Goal: Task Accomplishment & Management: Manage account settings

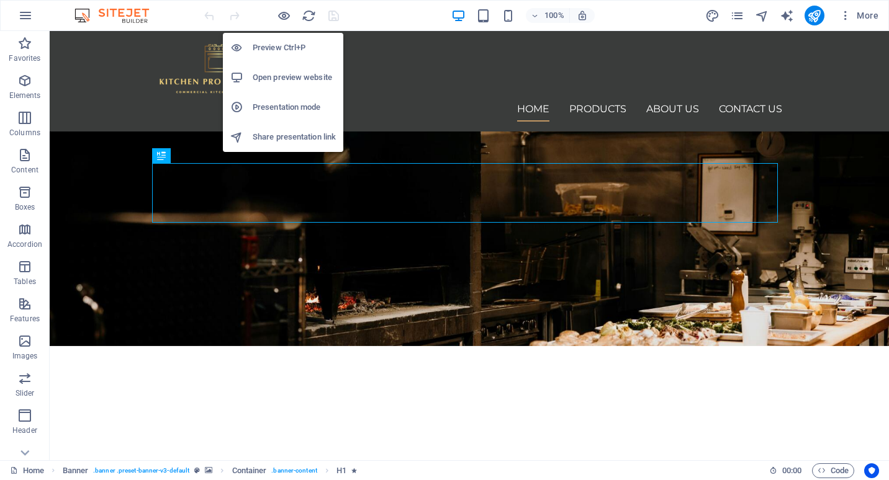
click at [288, 45] on h6 "Preview Ctrl+P" at bounding box center [294, 47] width 83 height 15
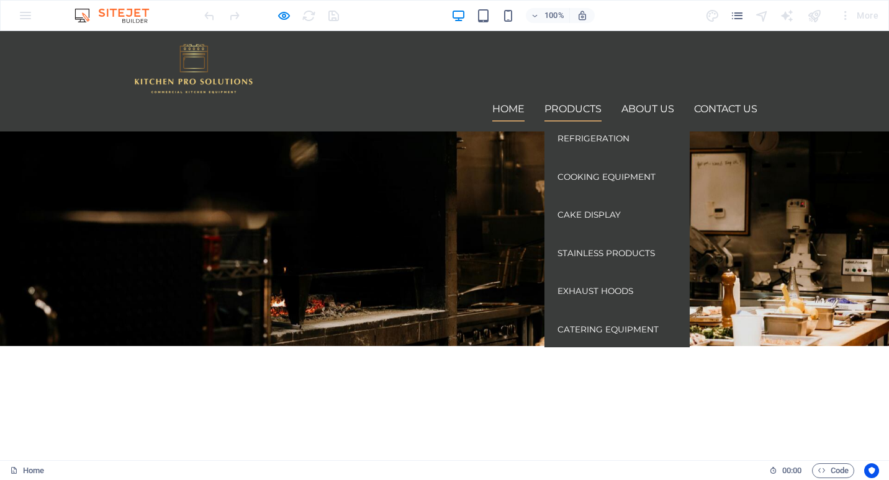
click at [587, 125] on link "Refrigeration" at bounding box center [616, 139] width 139 height 29
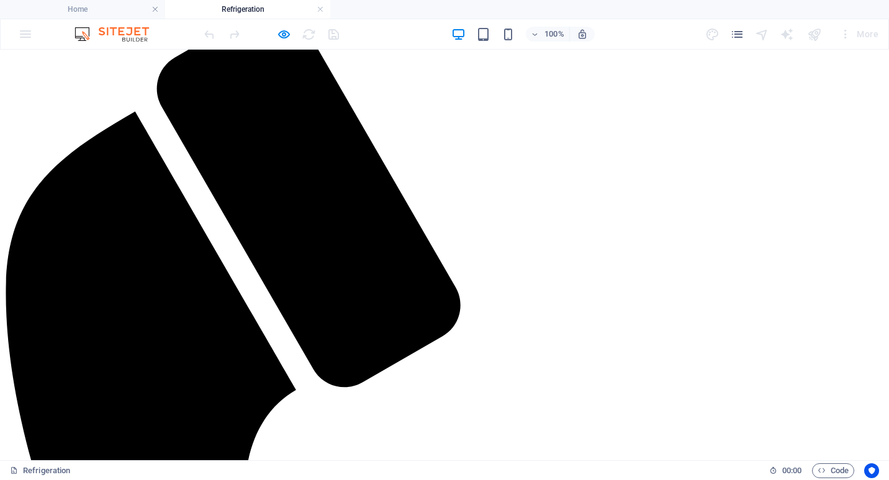
scroll to position [310, 0]
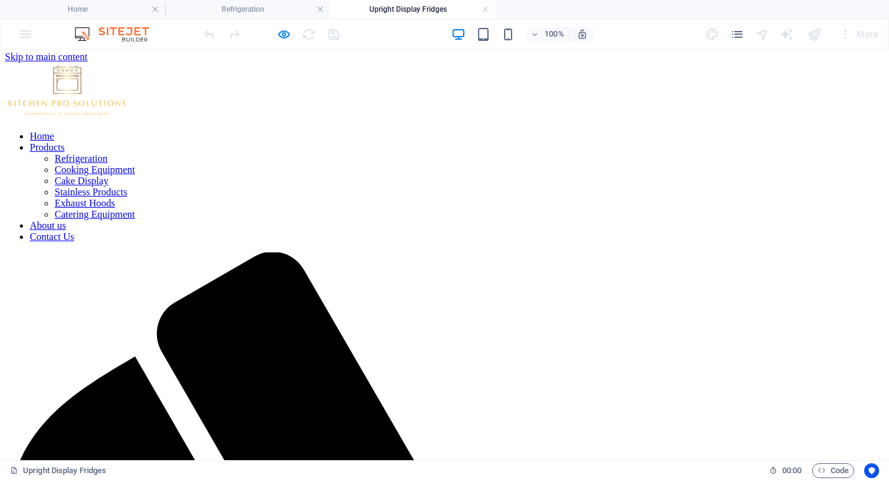
scroll to position [0, 0]
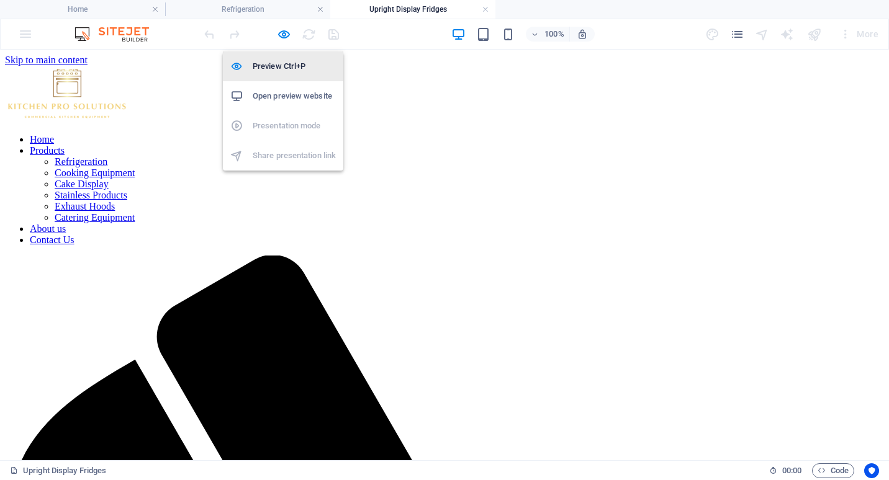
click at [287, 65] on h6 "Preview Ctrl+P" at bounding box center [294, 66] width 83 height 15
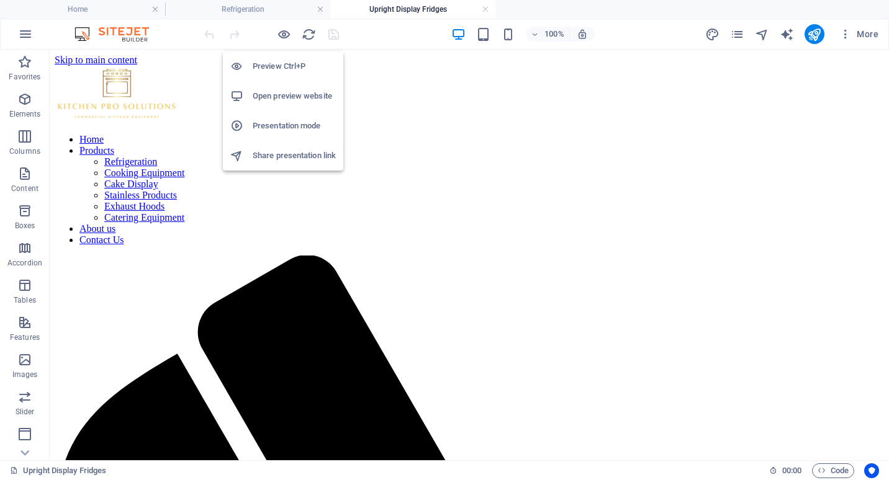
click at [284, 62] on h6 "Preview Ctrl+P" at bounding box center [294, 66] width 83 height 15
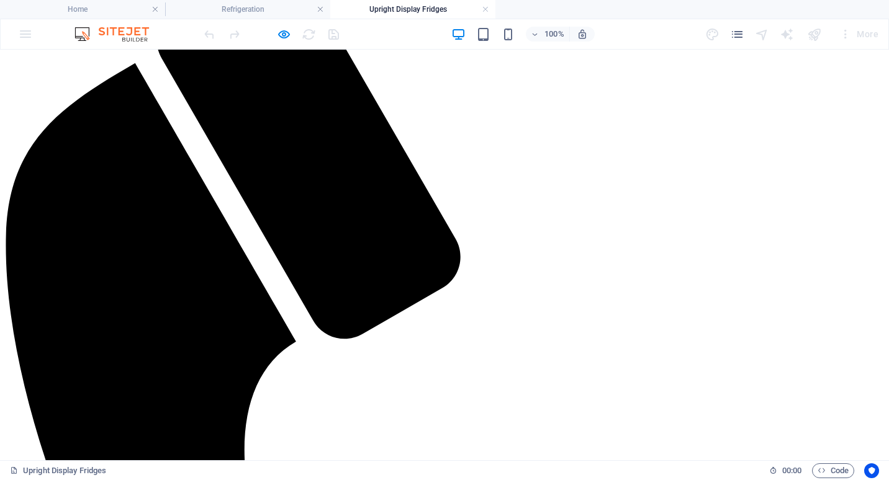
scroll to position [310, 0]
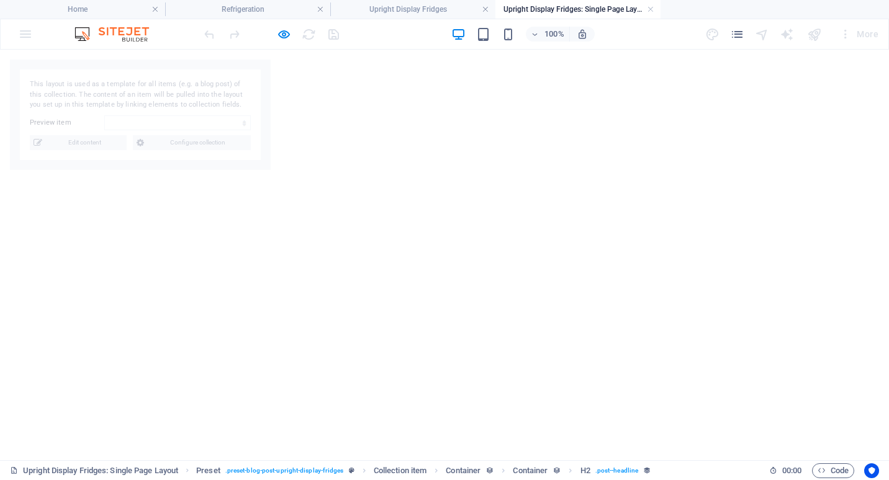
select select "68bf784e87df25a62a04ec2a"
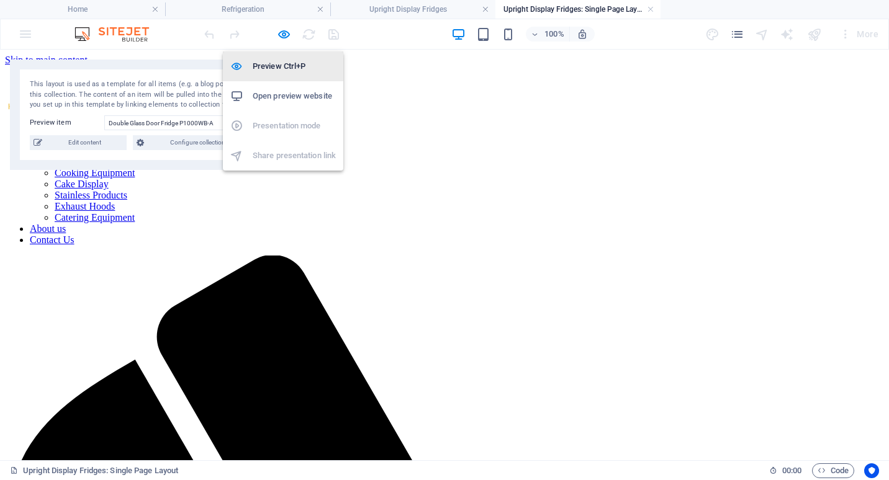
click at [286, 62] on h6 "Preview Ctrl+P" at bounding box center [294, 66] width 83 height 15
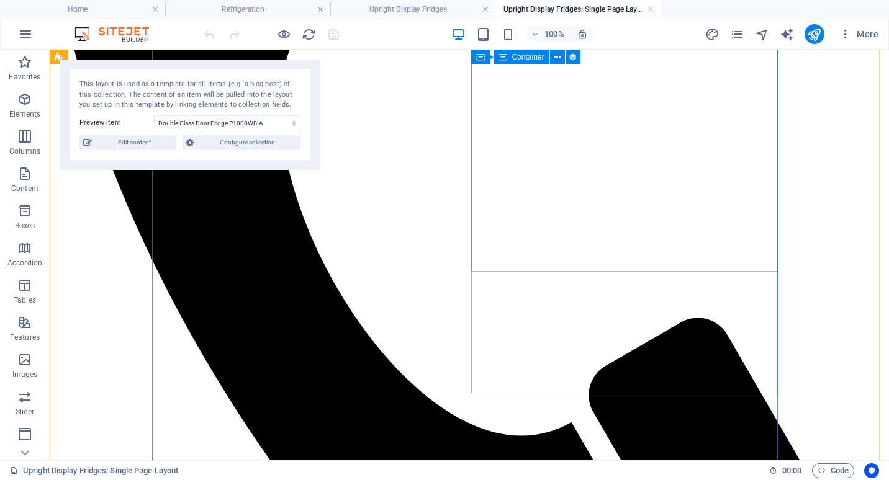
scroll to position [621, 0]
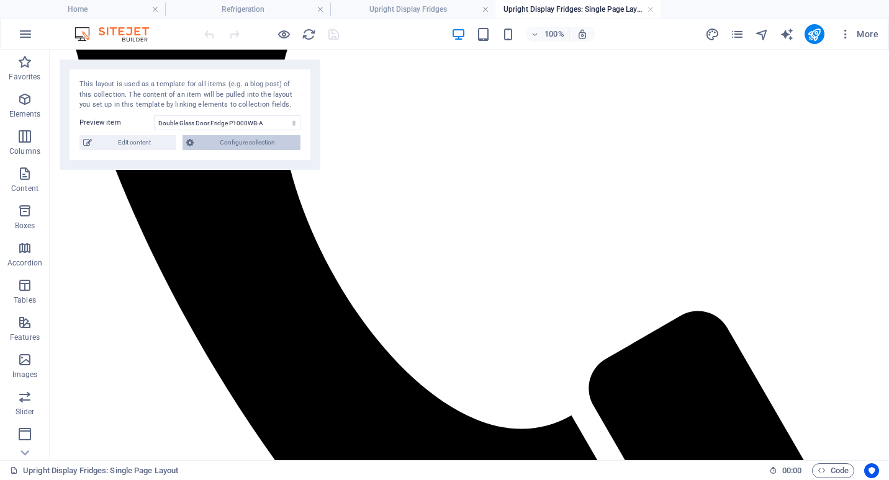
click at [258, 141] on span "Configure collection" at bounding box center [246, 142] width 99 height 15
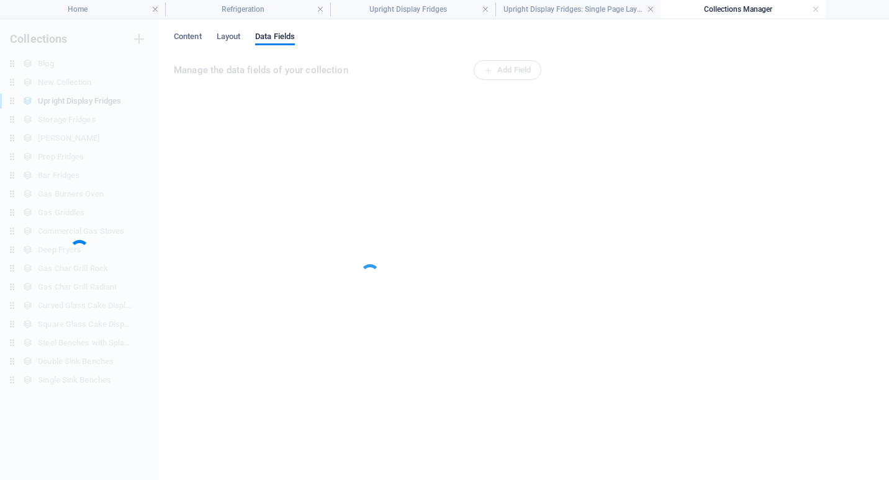
scroll to position [0, 0]
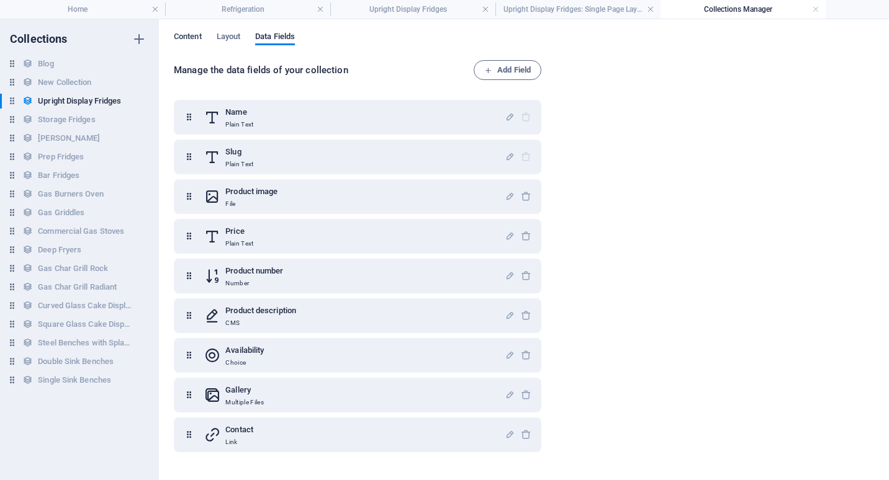
click at [193, 38] on span "Content" at bounding box center [188, 37] width 28 height 17
select select "createdAt_ASC"
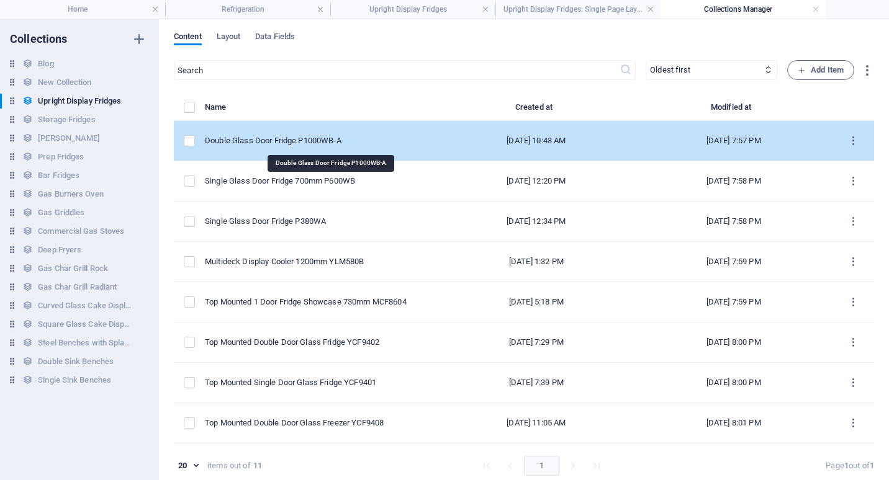
click at [357, 142] on div "Double Glass Door Fridge P1000WB-A" at bounding box center [316, 140] width 223 height 11
select select "In stock"
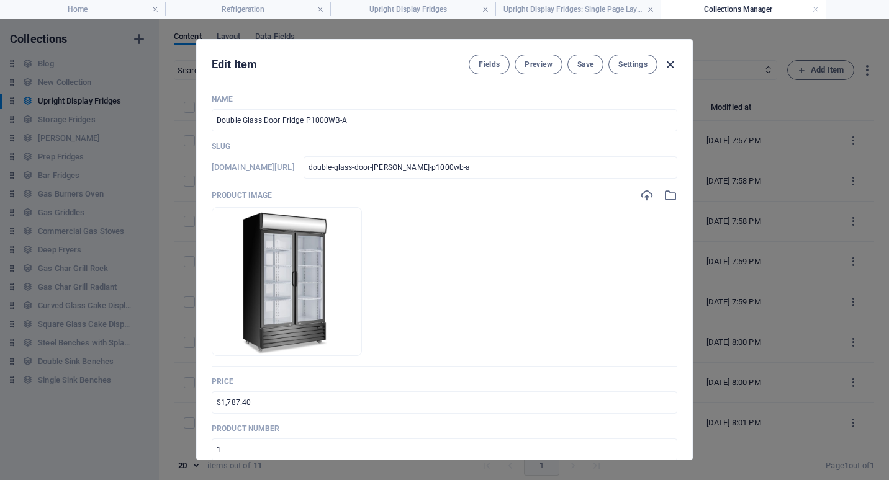
click at [669, 69] on icon "button" at bounding box center [670, 65] width 14 height 14
type input "double-glass-door-[PERSON_NAME]-p1000wb-a"
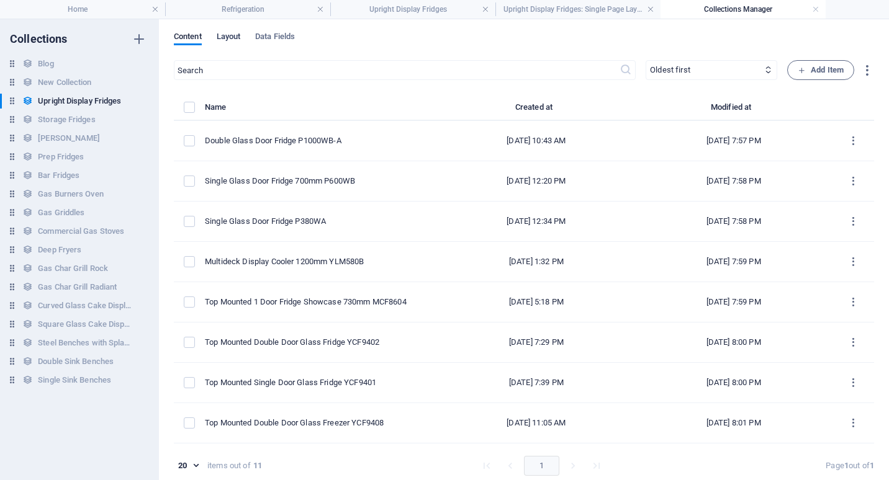
click at [233, 35] on span "Layout" at bounding box center [229, 37] width 24 height 17
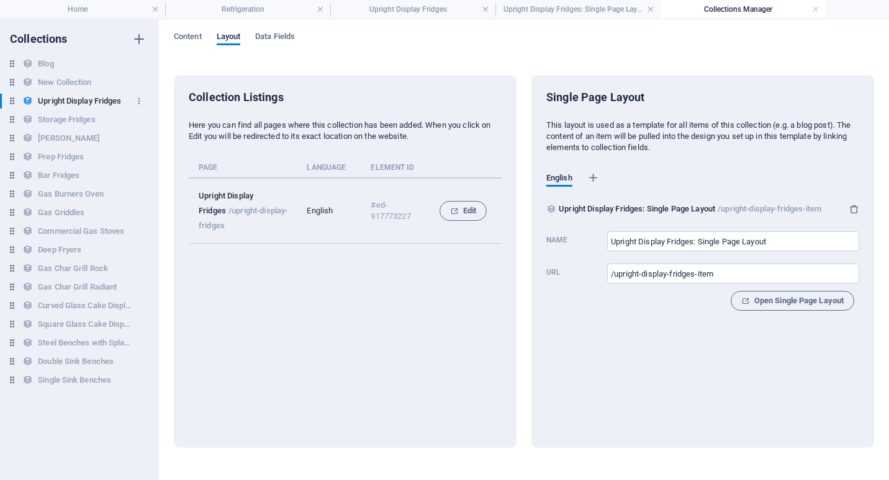
click at [101, 99] on h6 "Upright Display Fridges" at bounding box center [79, 101] width 83 height 15
click at [183, 33] on span "Content" at bounding box center [188, 37] width 28 height 17
select select "createdAt_ASC"
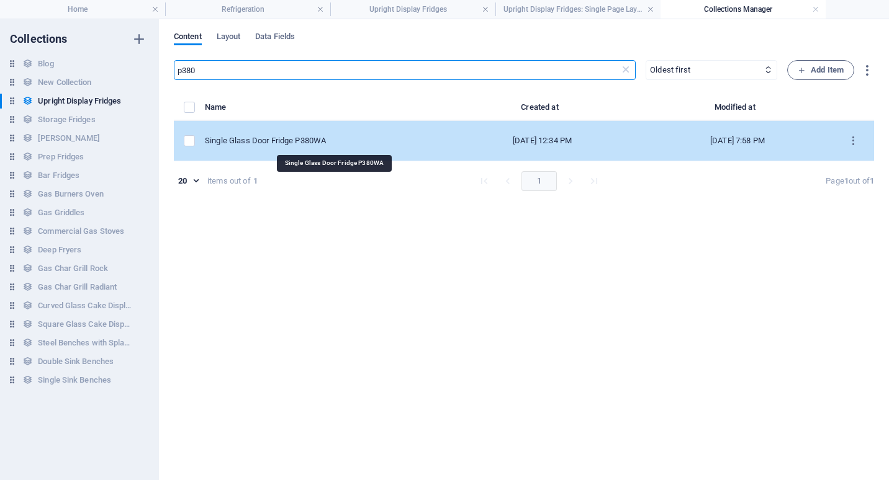
type input "p380"
click at [311, 140] on div "Single Glass Door Fridge P380WA" at bounding box center [318, 140] width 227 height 11
select select "In stock"
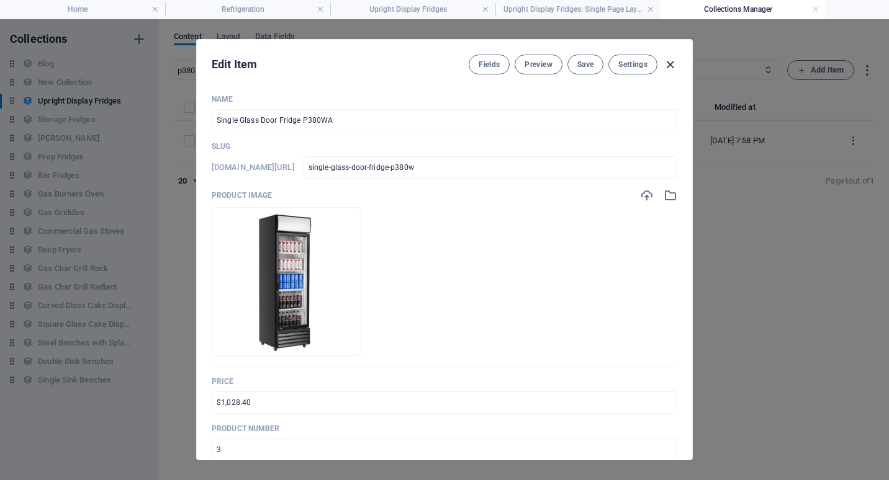
click at [669, 68] on icon "button" at bounding box center [670, 65] width 14 height 14
type input "single-glass-door-fridge-p380w"
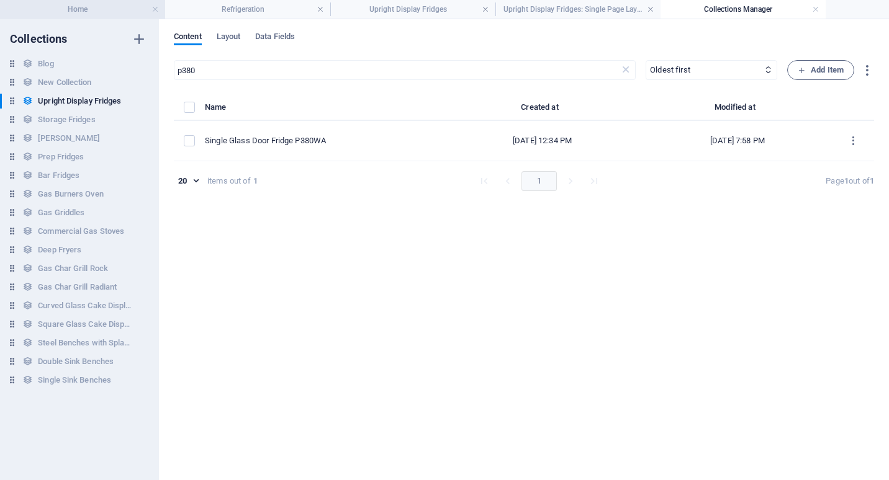
click at [105, 6] on h4 "Home" at bounding box center [82, 9] width 165 height 14
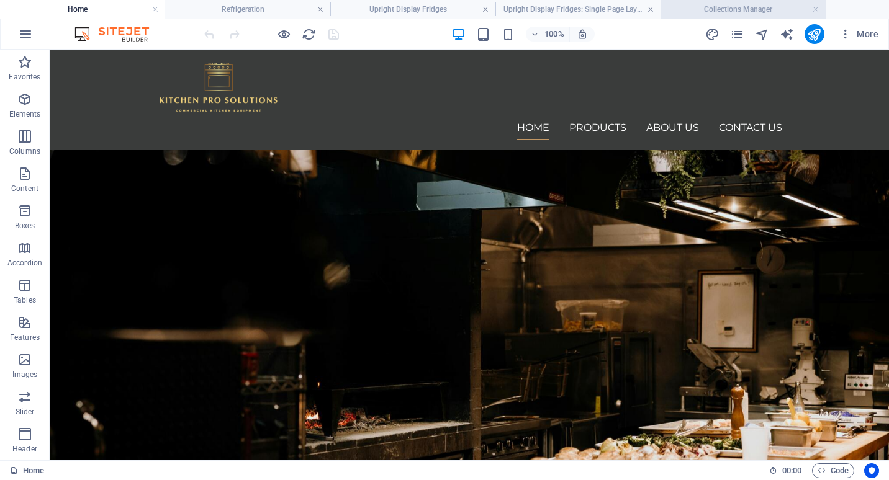
click at [690, 17] on li "Collections Manager" at bounding box center [742, 9] width 165 height 19
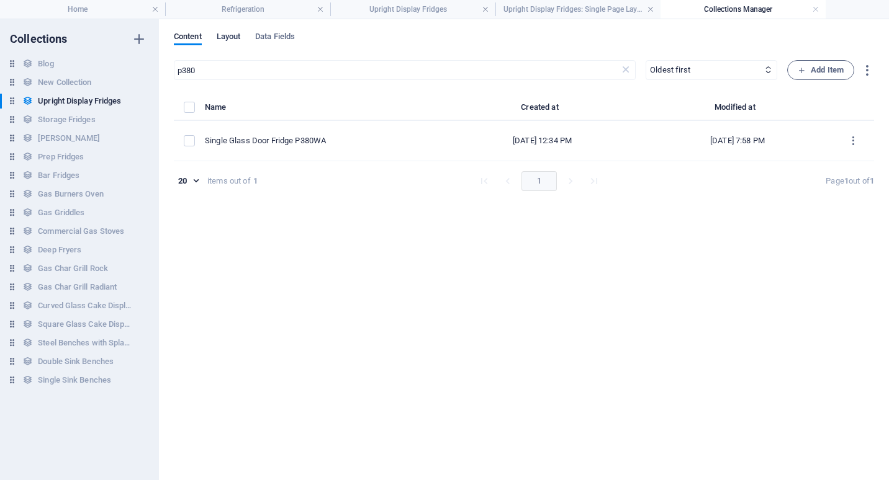
click at [227, 36] on span "Layout" at bounding box center [229, 37] width 24 height 17
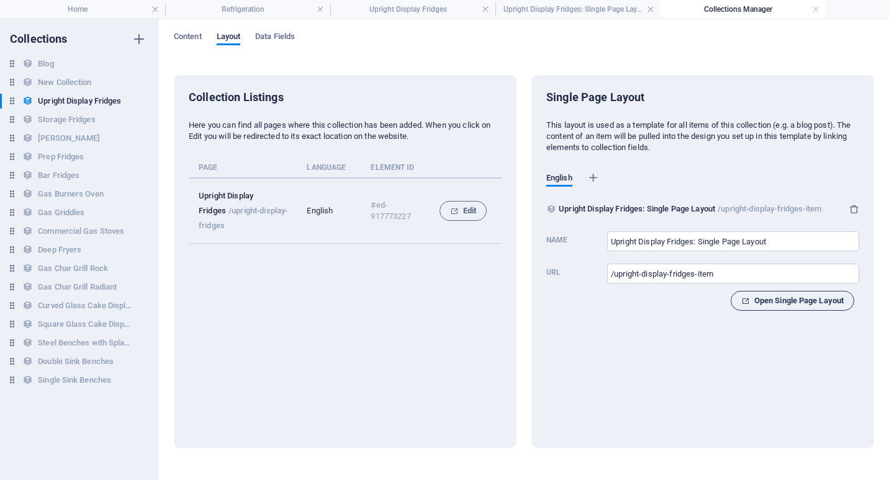
click at [775, 304] on span "Open Single Page Layout" at bounding box center [792, 301] width 102 height 15
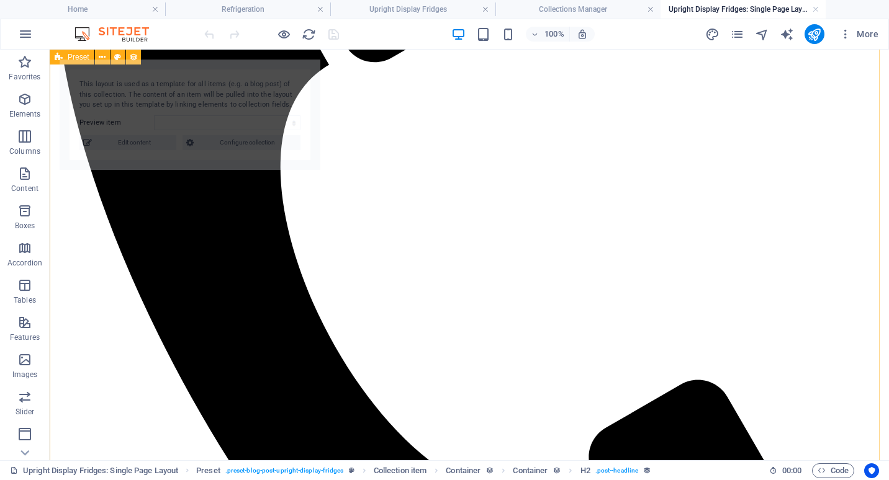
select select "68c0d38e99a4b1a6d9029d54"
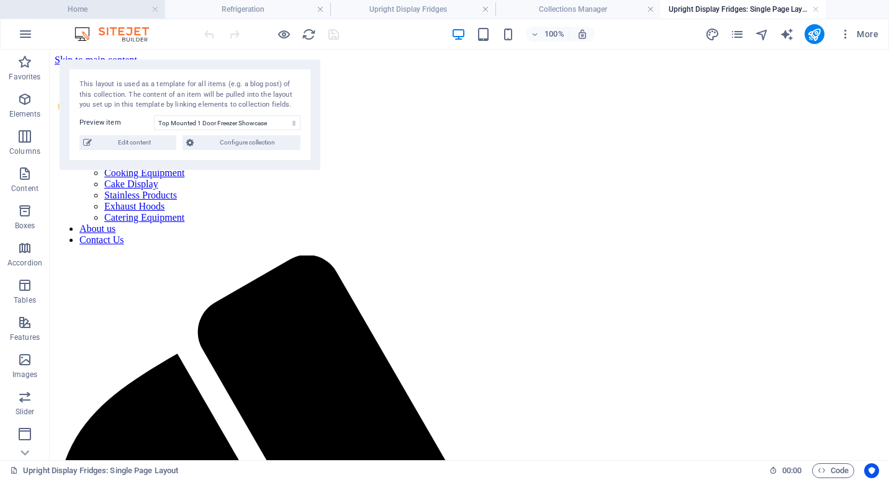
click at [114, 11] on h4 "Home" at bounding box center [82, 9] width 165 height 14
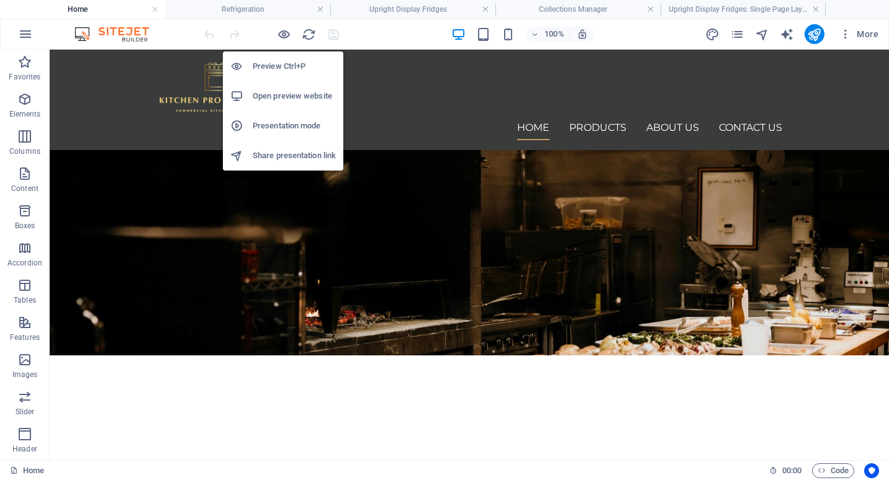
click at [281, 68] on h6 "Preview Ctrl+P" at bounding box center [294, 66] width 83 height 15
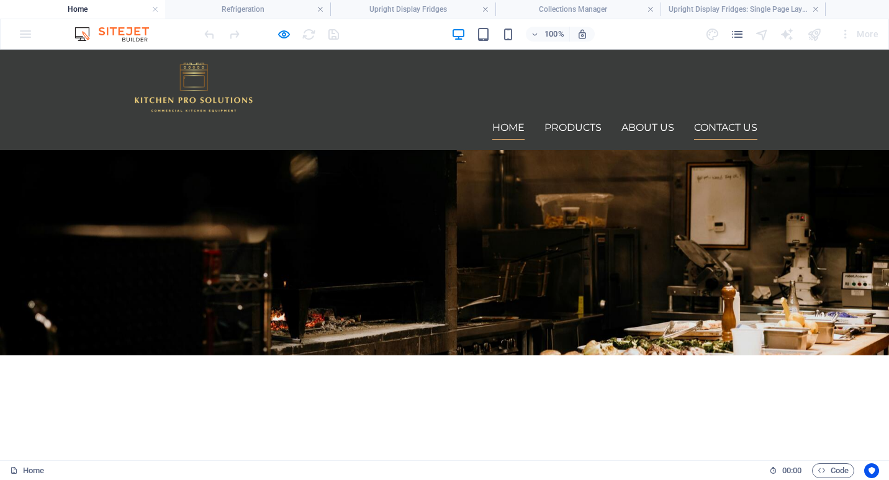
click at [717, 115] on link "Contact Us" at bounding box center [725, 127] width 63 height 25
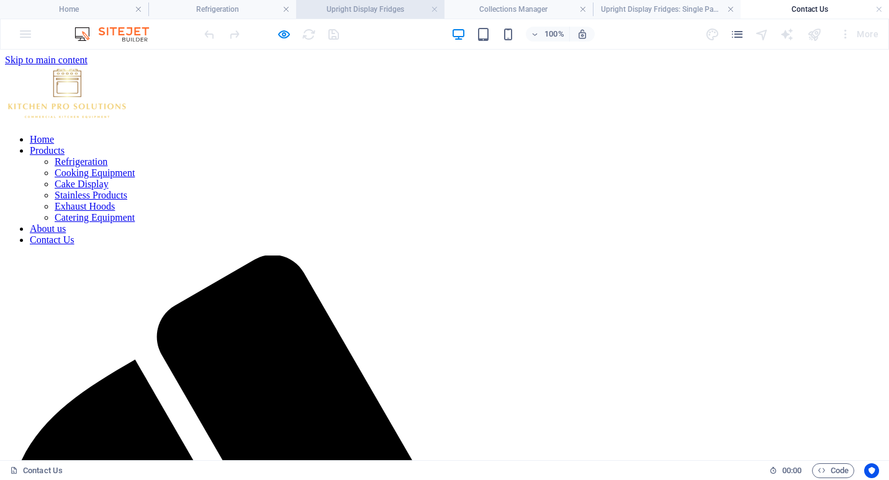
click at [379, 7] on h4 "Upright Display Fridges" at bounding box center [370, 9] width 148 height 14
click at [505, 2] on li "Collections Manager" at bounding box center [518, 9] width 148 height 19
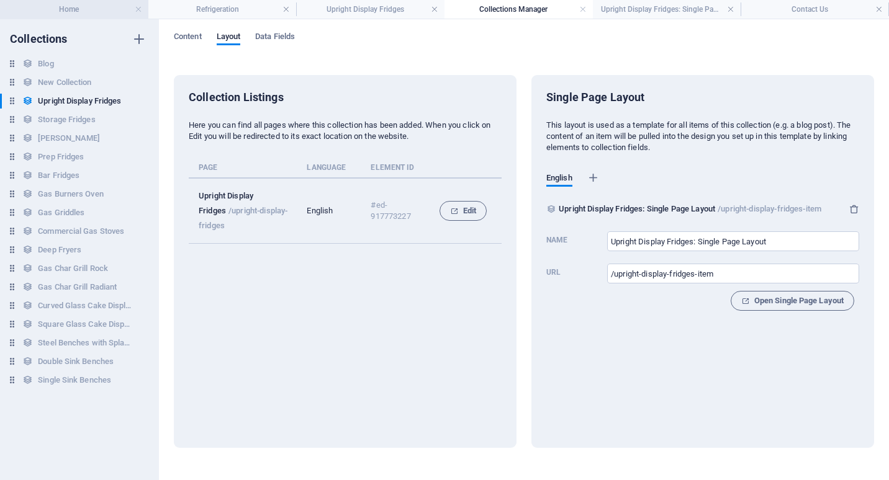
click at [89, 11] on h4 "Home" at bounding box center [74, 9] width 148 height 14
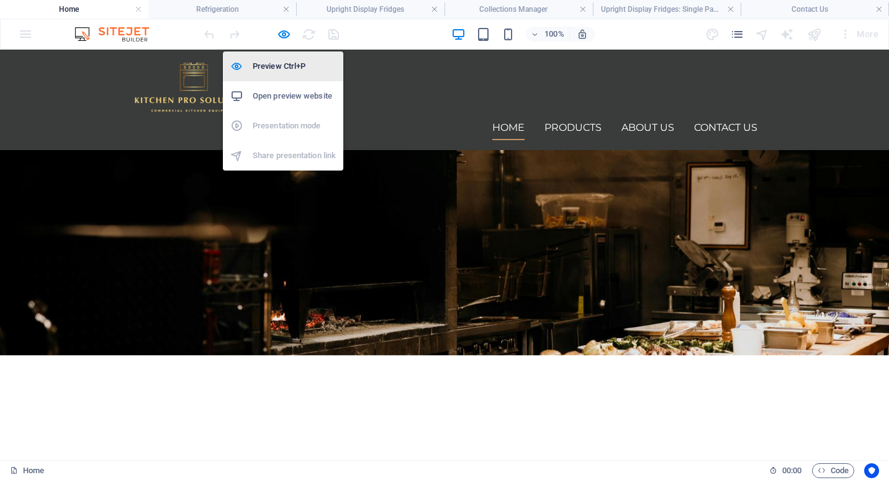
click at [287, 63] on h6 "Preview Ctrl+P" at bounding box center [294, 66] width 83 height 15
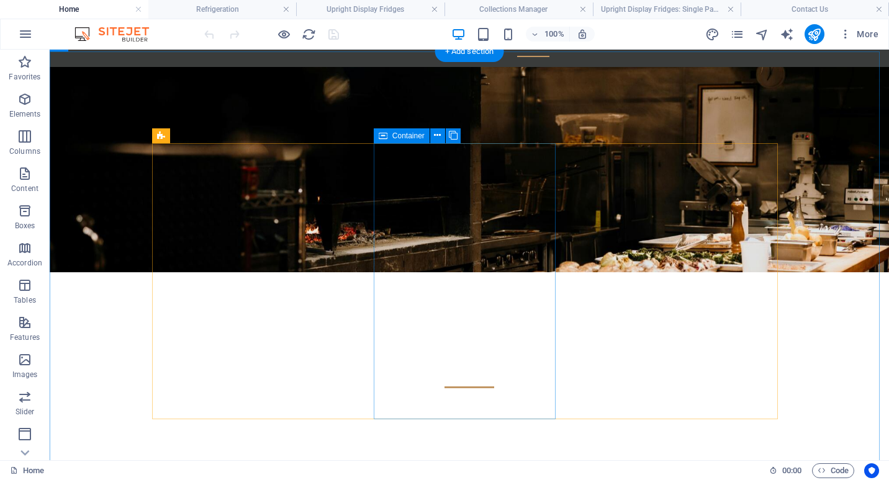
scroll to position [310, 0]
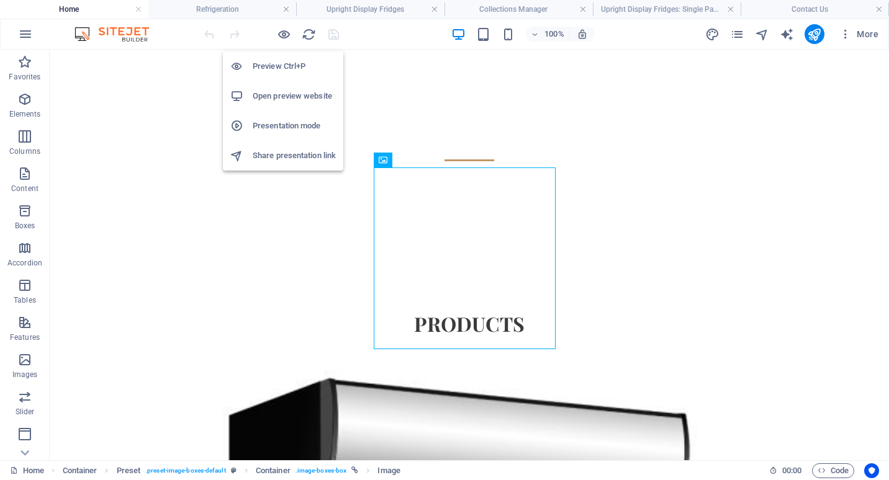
click at [289, 68] on h6 "Preview Ctrl+P" at bounding box center [294, 66] width 83 height 15
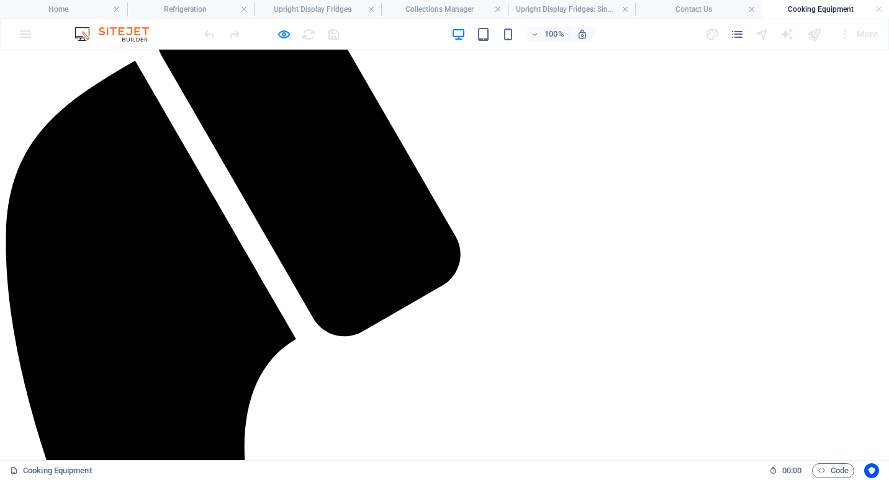
scroll to position [248, 0]
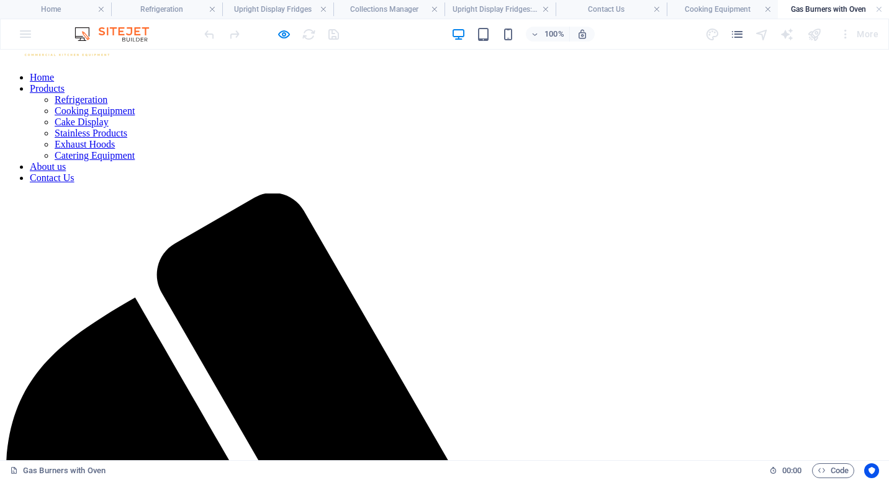
scroll to position [0, 0]
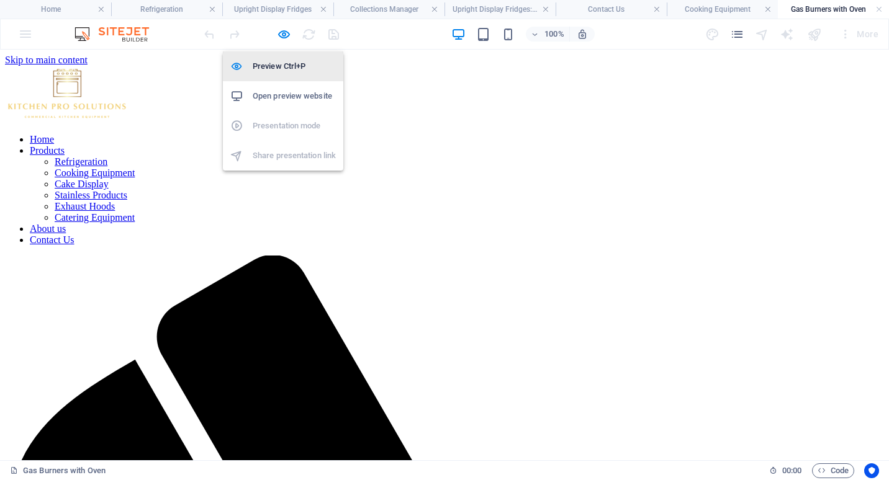
click at [297, 68] on h6 "Preview Ctrl+P" at bounding box center [294, 66] width 83 height 15
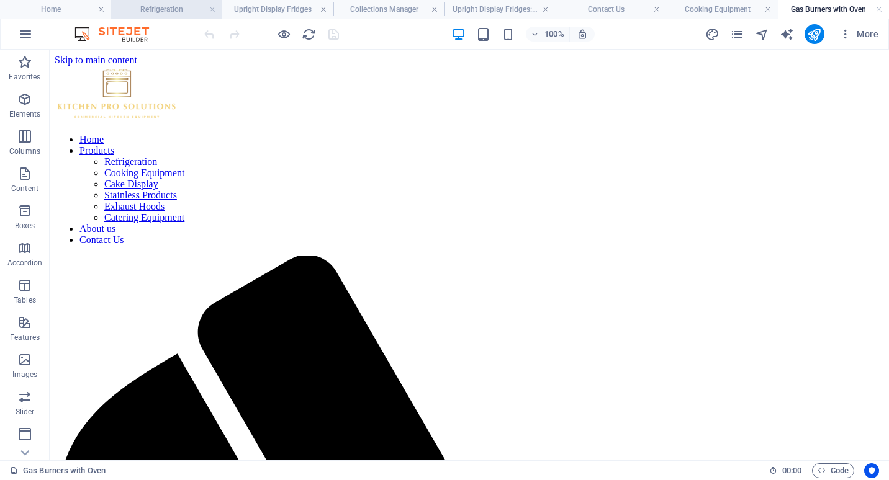
click at [175, 6] on h4 "Refrigeration" at bounding box center [166, 9] width 111 height 14
click at [817, 7] on h4 "Gas Burners with Oven" at bounding box center [833, 9] width 111 height 14
click at [740, 12] on h4 "Cooking Equipment" at bounding box center [722, 9] width 111 height 14
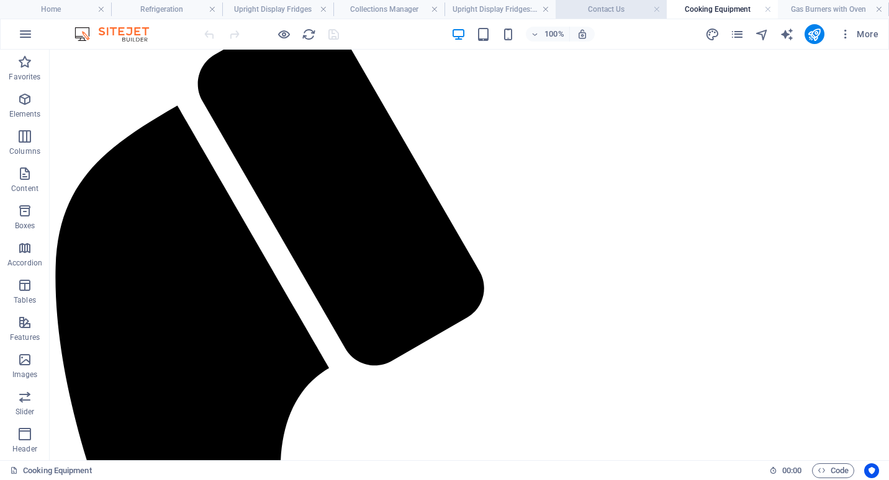
click at [618, 12] on h4 "Contact Us" at bounding box center [610, 9] width 111 height 14
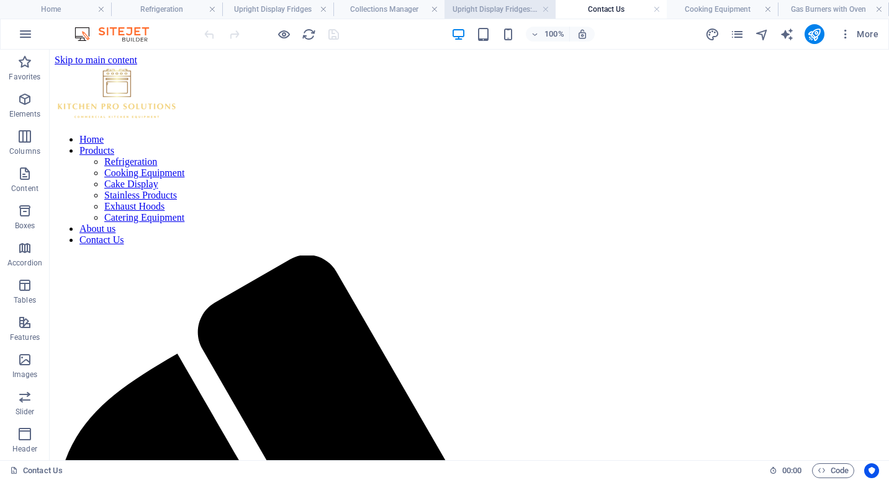
click at [516, 8] on h4 "Upright Display Fridges: Single Page Layout" at bounding box center [499, 9] width 111 height 14
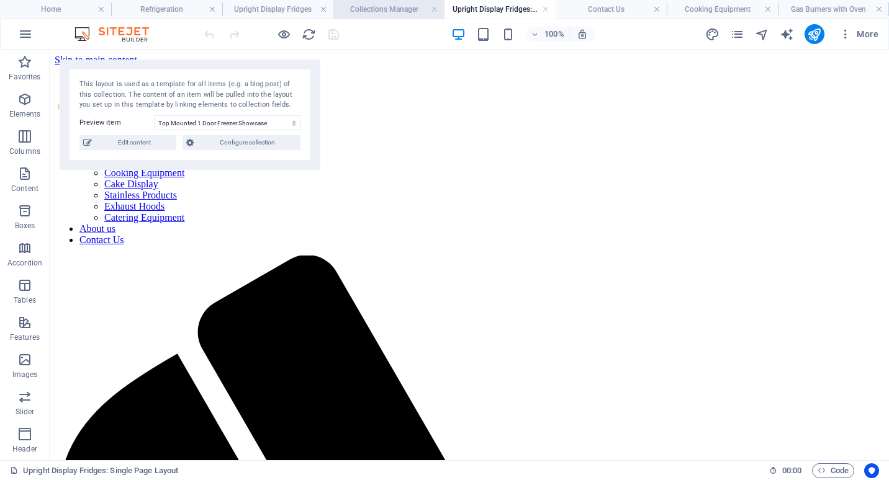
click at [398, 16] on h4 "Collections Manager" at bounding box center [388, 9] width 111 height 14
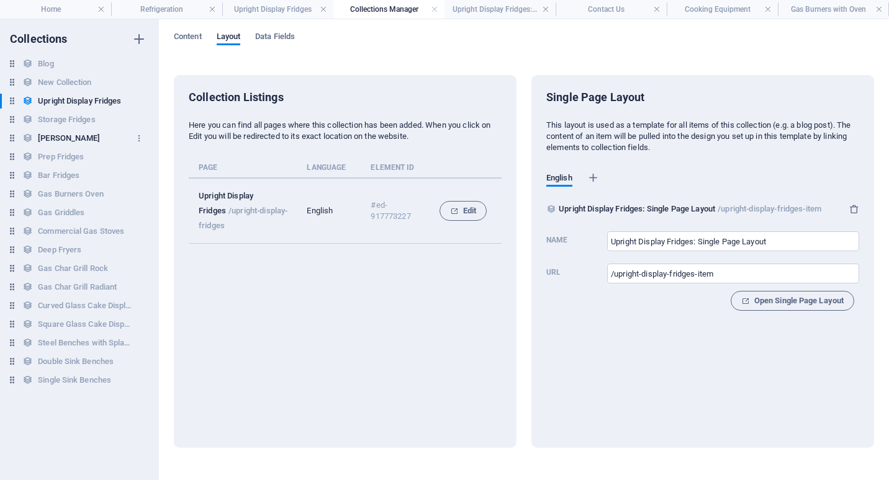
click at [73, 138] on h6 "[PERSON_NAME]" at bounding box center [69, 138] width 62 height 15
type input "Underbench Fridges: Single Page Layout"
type input "/underbench-fridges-item"
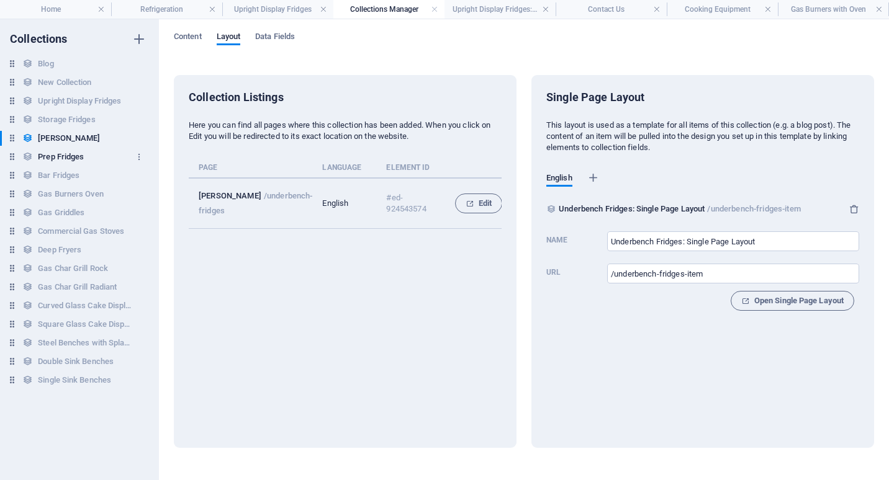
click at [66, 155] on h6 "Prep Fridges" at bounding box center [61, 157] width 46 height 15
type input "Prep Fridges: Single Page Layout"
type input "/prep-fridges-item"
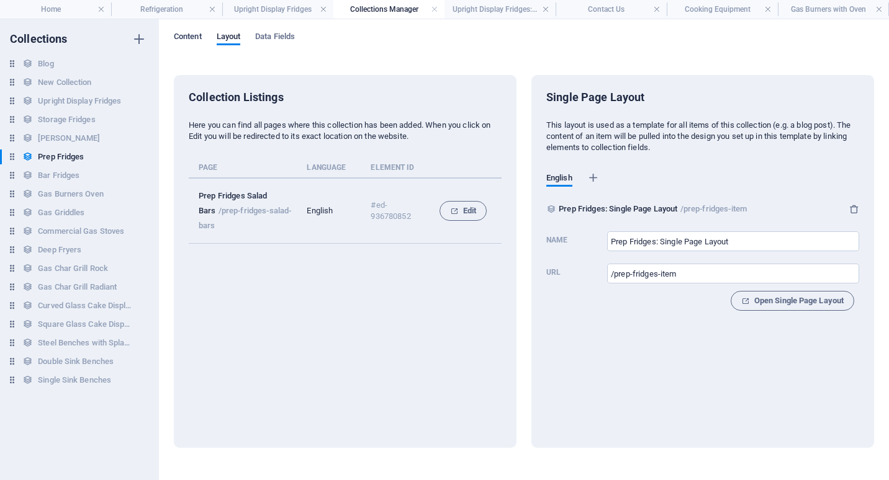
click at [189, 37] on span "Content" at bounding box center [188, 37] width 28 height 17
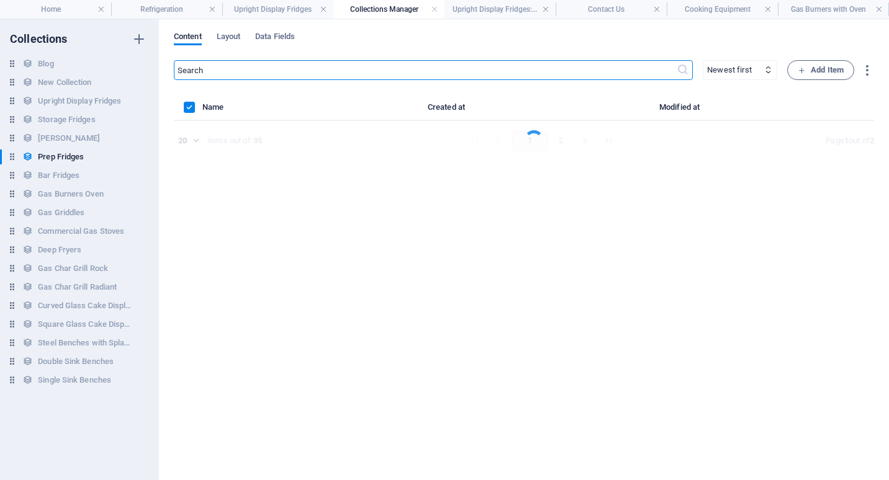
select select "columns.product_number_ASC"
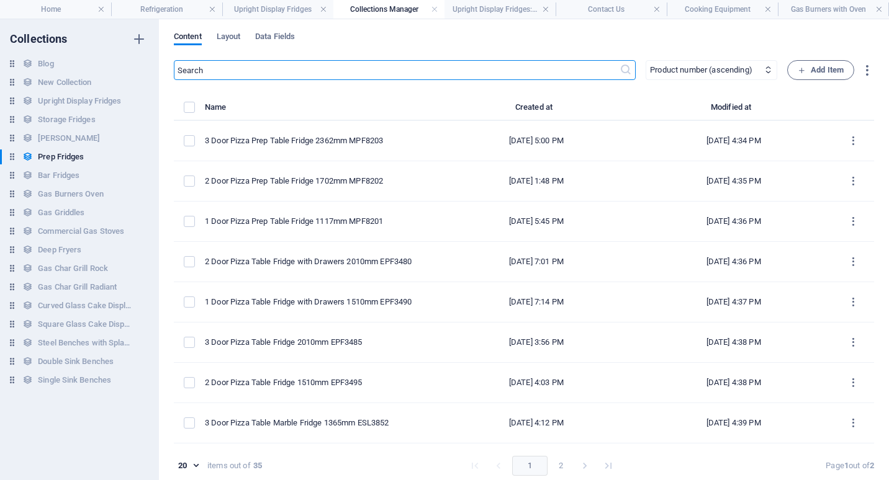
click at [241, 73] on input "text" at bounding box center [397, 70] width 446 height 20
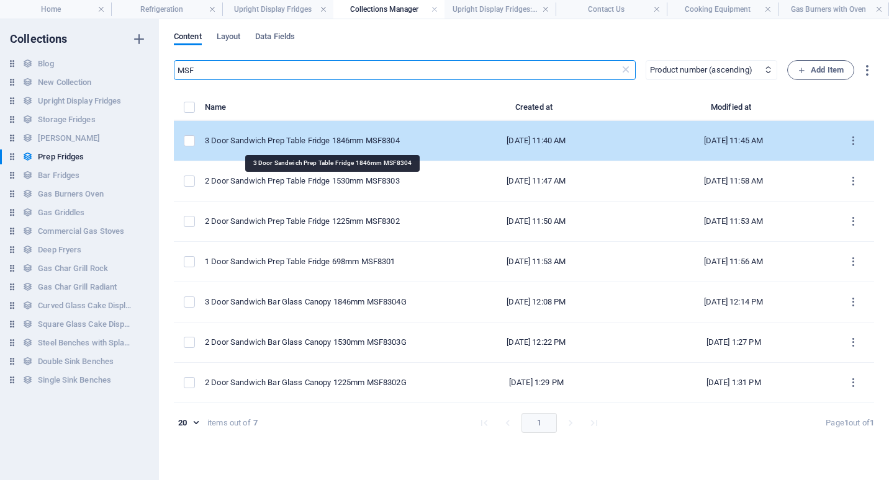
type input "MSF"
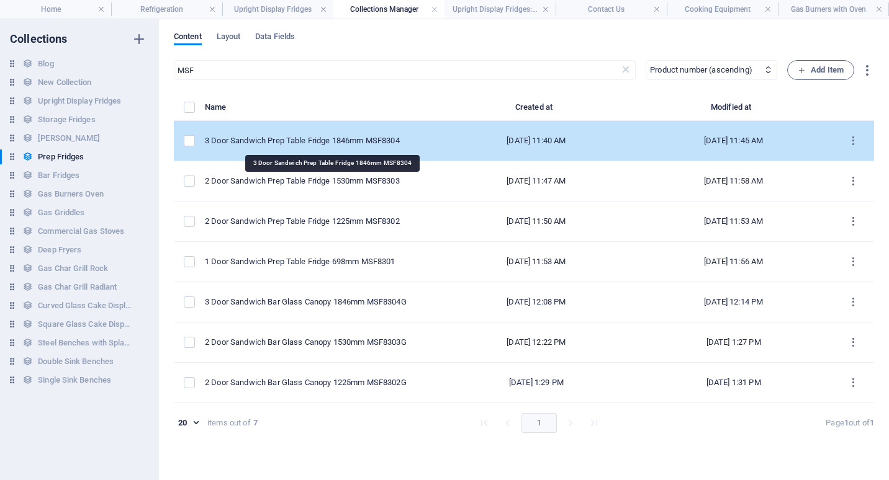
click at [341, 144] on div "3 Door Sandwich Prep Table Fridge 1846mm MSF8304" at bounding box center [316, 140] width 223 height 11
select select "Low Stock"
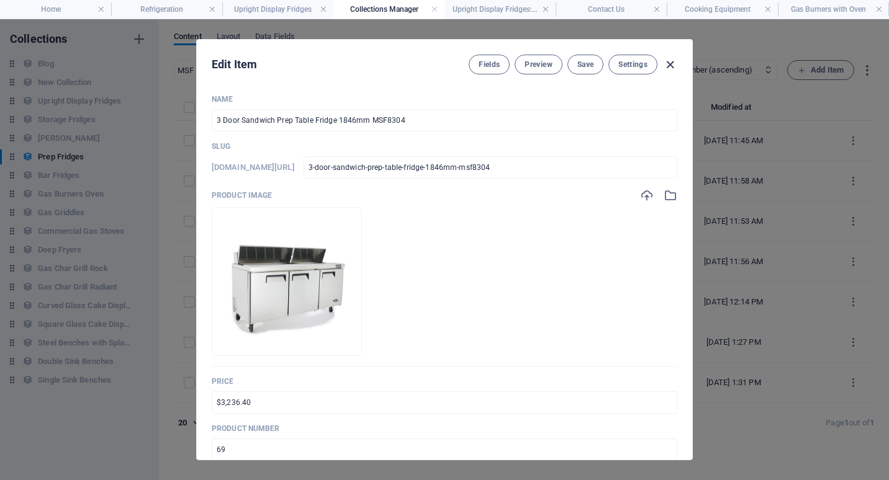
click at [672, 66] on icon "button" at bounding box center [670, 65] width 14 height 14
type input "3-door-sandwich-prep-table-fridge-1846mm-msf8304"
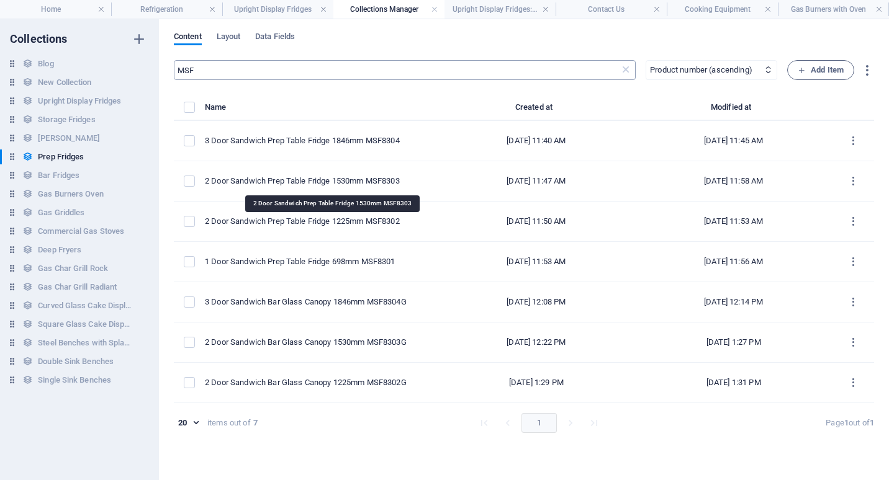
click at [215, 73] on input "MSF" at bounding box center [397, 70] width 446 height 20
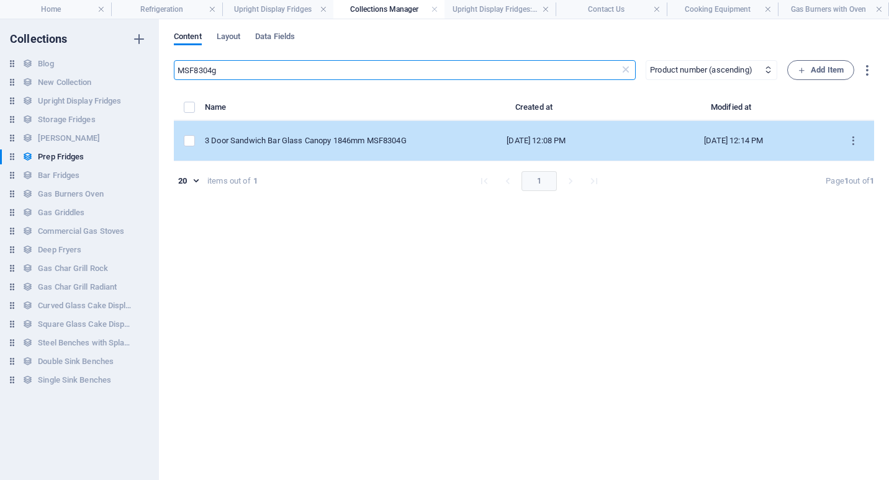
type input "MSF8304g"
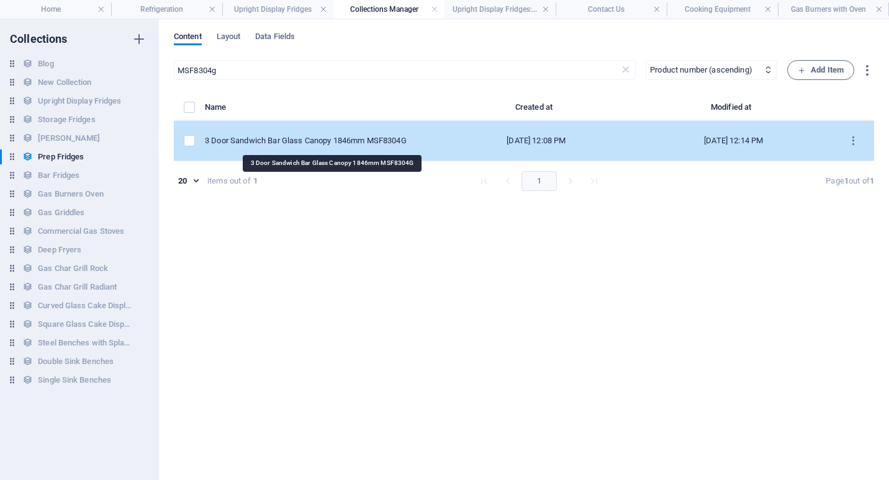
click at [338, 139] on div "3 Door Sandwich Bar Glass Canopy 1846mm MSF8304G" at bounding box center [316, 140] width 223 height 11
select select "Low Stock"
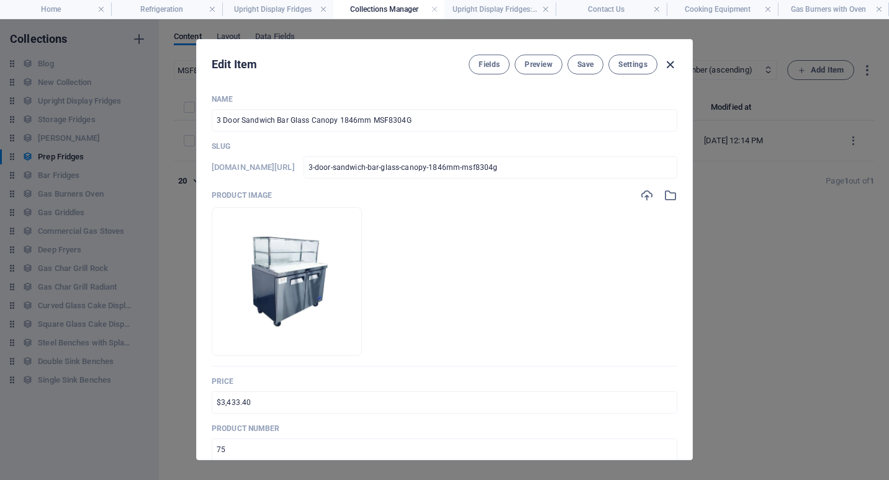
click at [667, 62] on icon "button" at bounding box center [670, 65] width 14 height 14
type input "3-door-sandwich-bar-glass-canopy-1846mm-msf8304g"
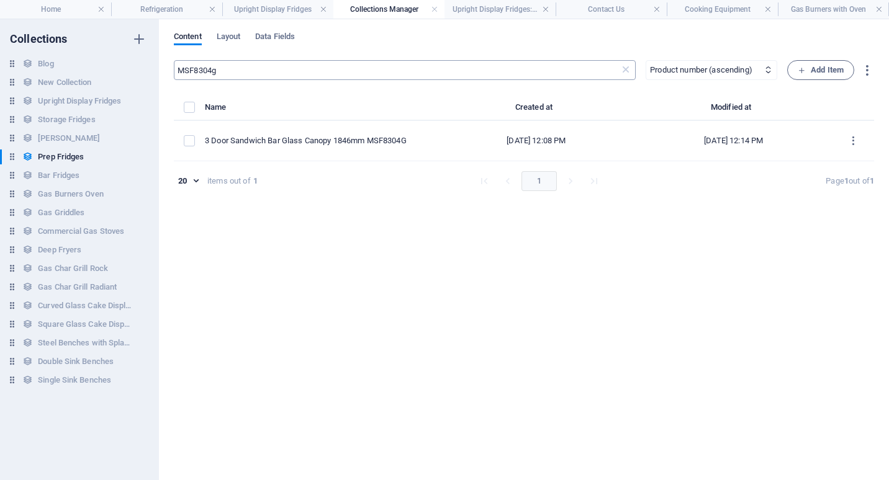
click at [223, 70] on input "MSF8304g" at bounding box center [397, 70] width 446 height 20
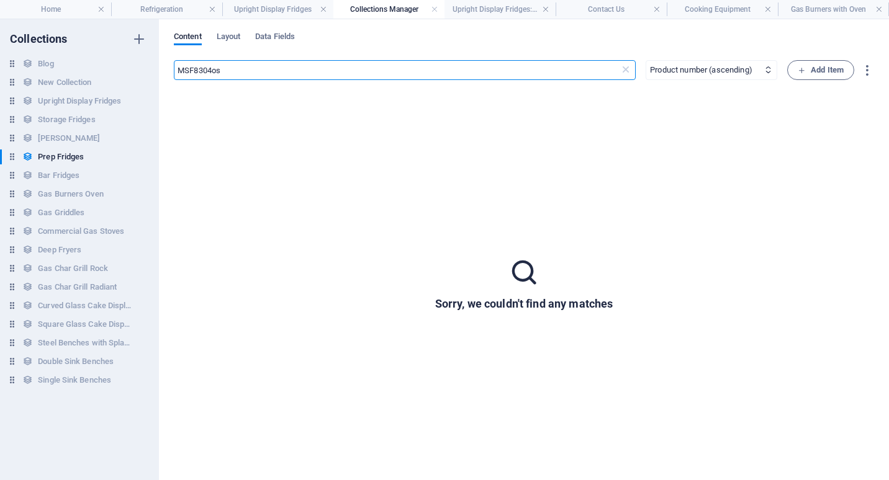
drag, startPoint x: 230, startPoint y: 73, endPoint x: 212, endPoint y: 69, distance: 18.4
click at [212, 69] on input "MSF8304os" at bounding box center [397, 70] width 446 height 20
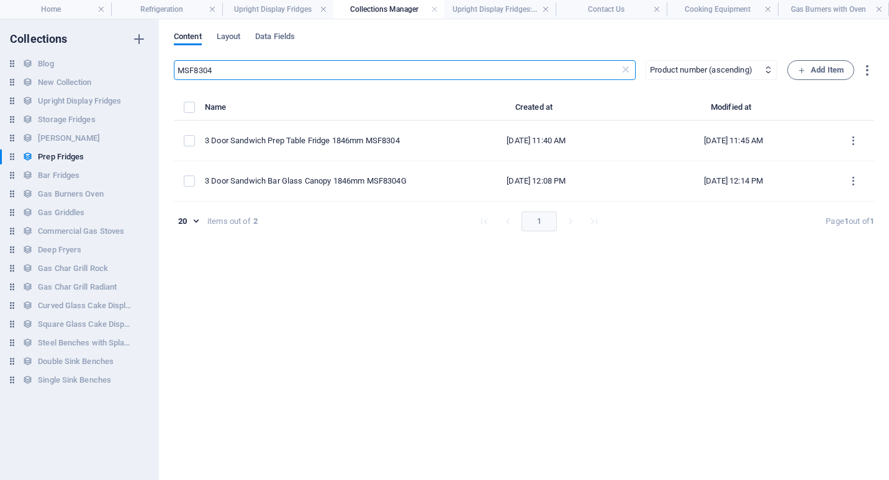
type input "MSF8304"
